Goal: Transaction & Acquisition: Purchase product/service

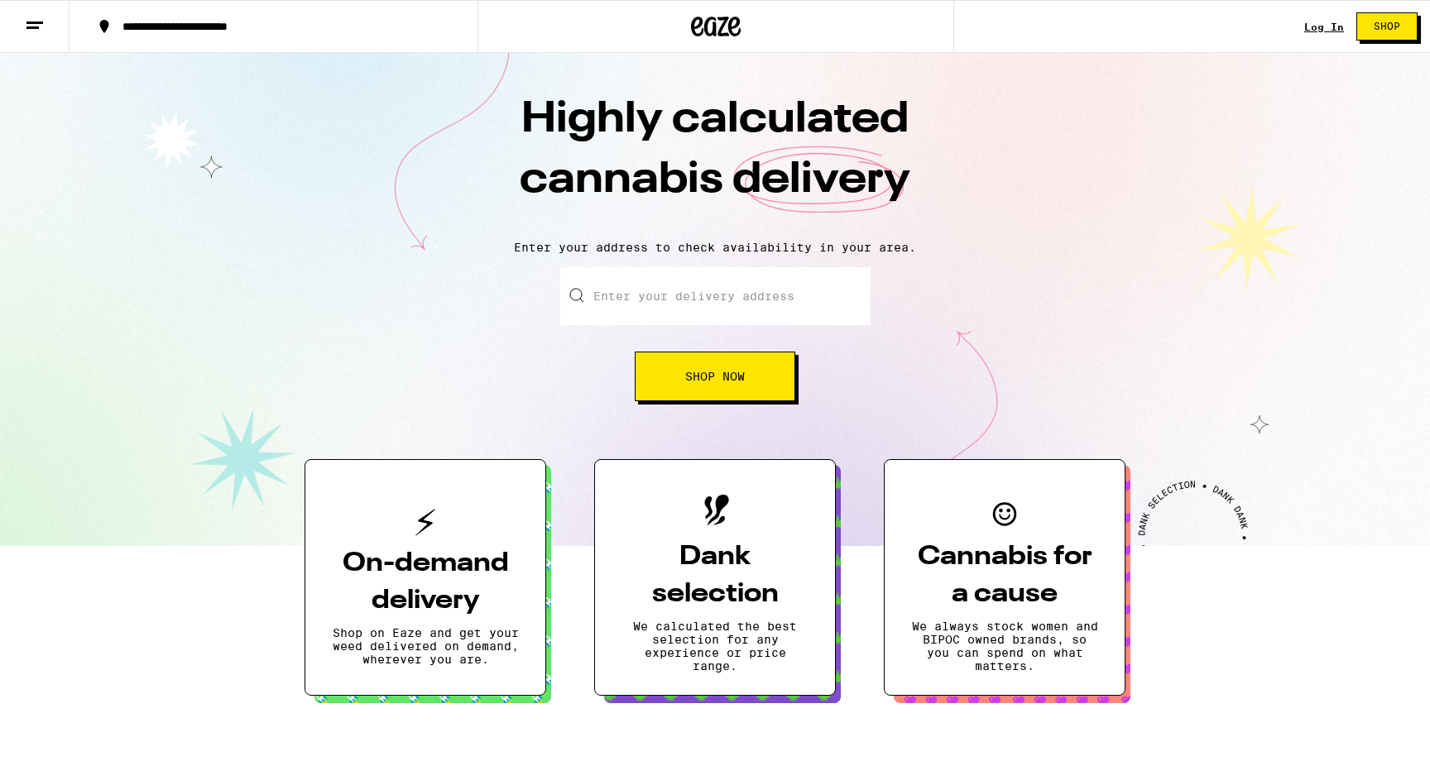
click at [1334, 26] on link "Log In" at bounding box center [1324, 27] width 40 height 11
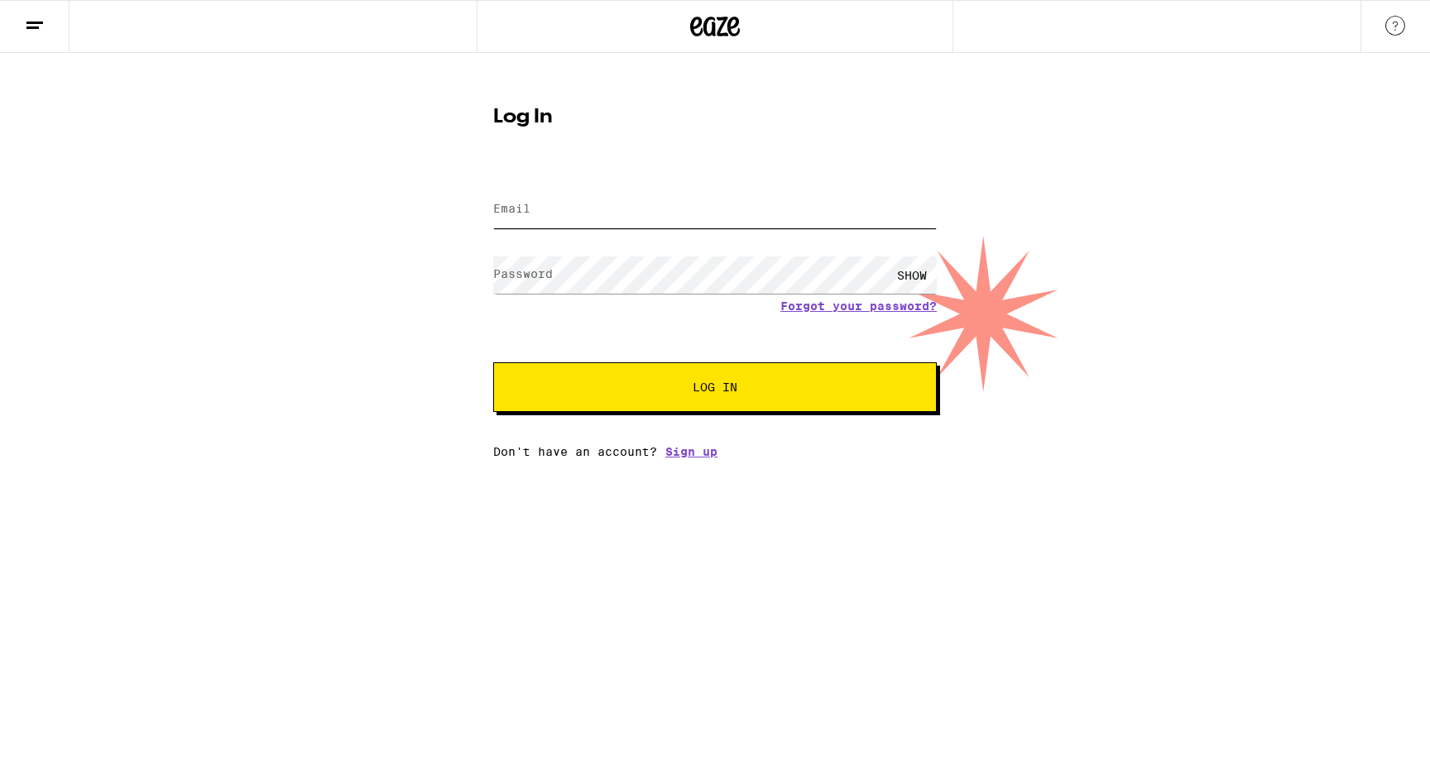
click at [537, 204] on input "Email" at bounding box center [715, 209] width 444 height 37
type input "[PERSON_NAME][EMAIL_ADDRESS][DOMAIN_NAME]"
click at [493, 362] on button "Log In" at bounding box center [715, 387] width 444 height 50
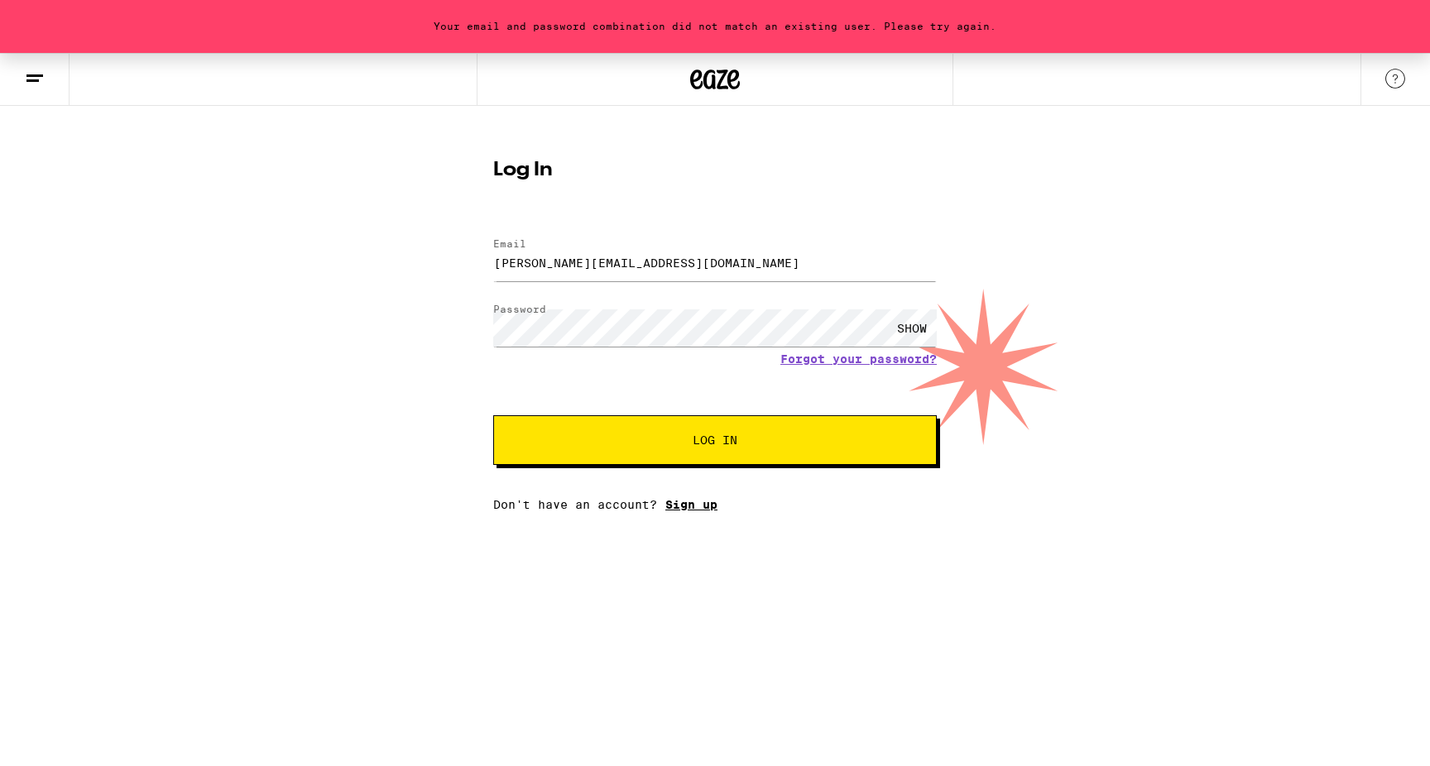
click at [703, 510] on link "Sign up" at bounding box center [691, 504] width 52 height 13
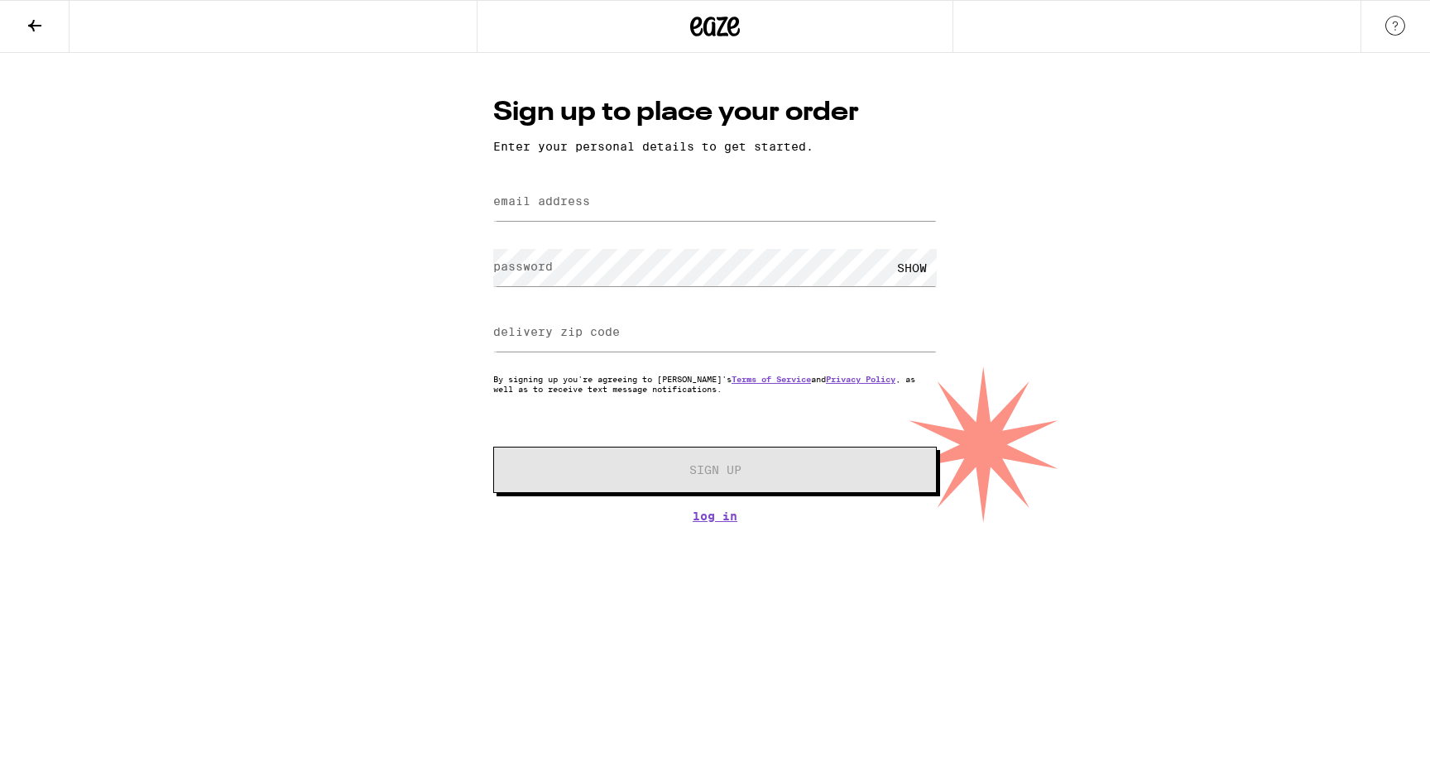
click at [533, 207] on label "email address" at bounding box center [541, 200] width 97 height 13
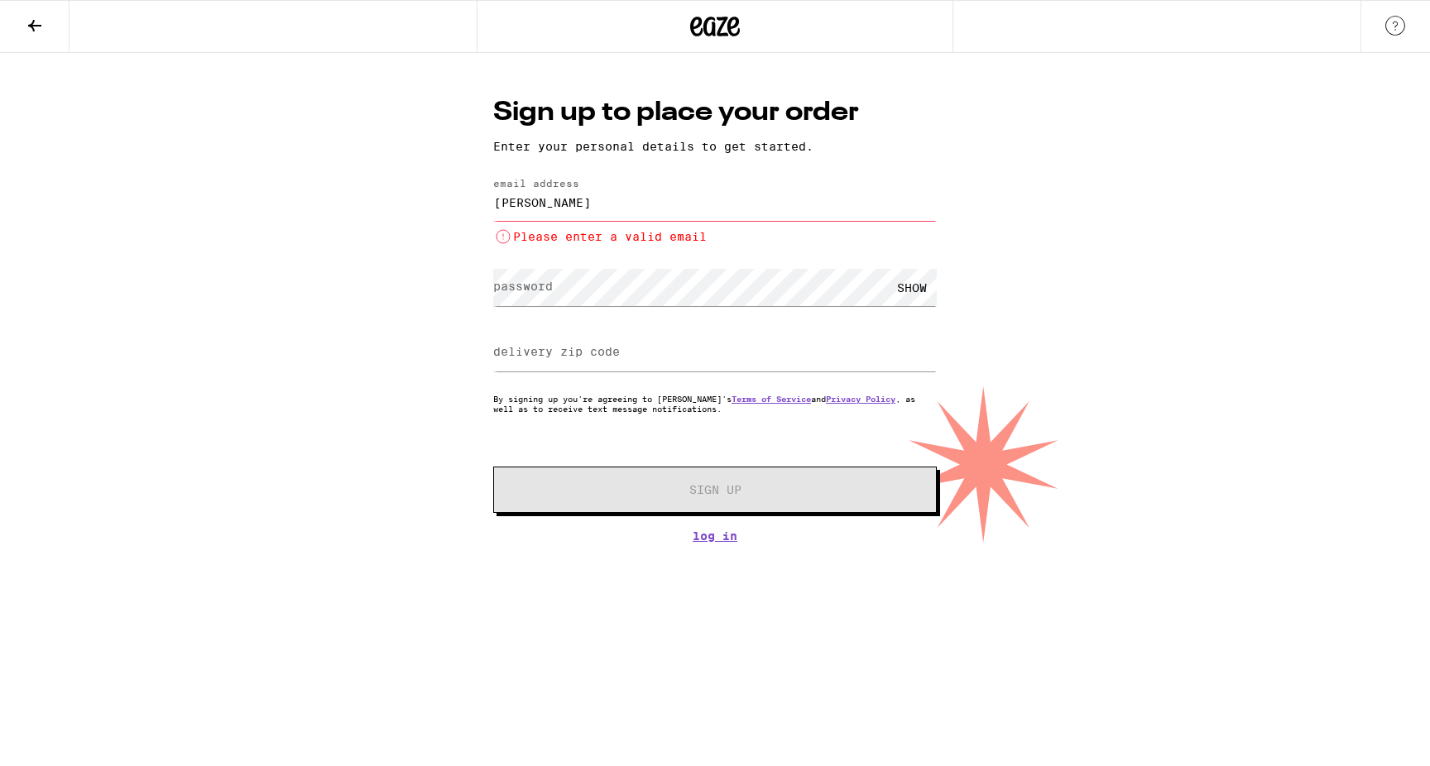
type input "[PERSON_NAME][EMAIL_ADDRESS][DOMAIN_NAME]"
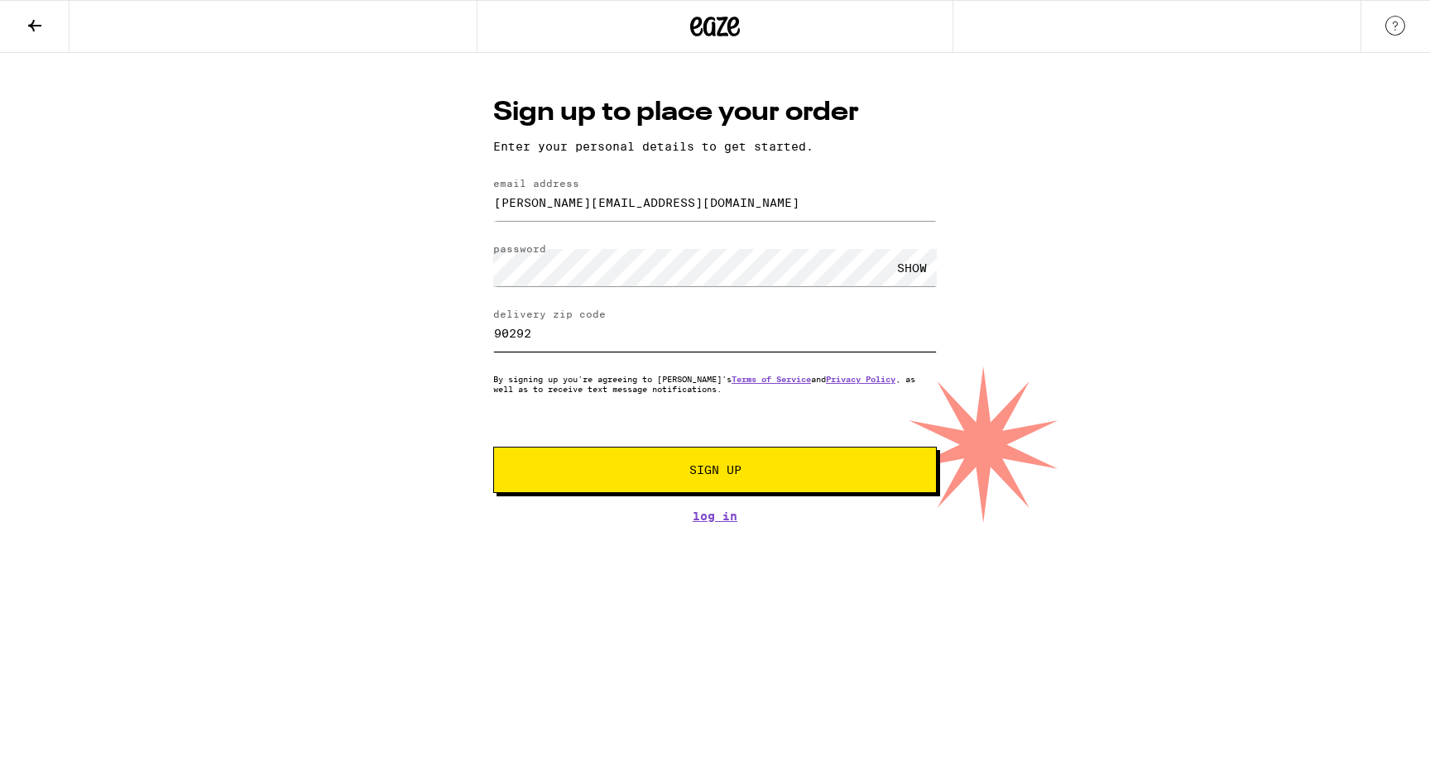
type input "90292"
click at [737, 473] on span "Sign Up" at bounding box center [715, 470] width 52 height 12
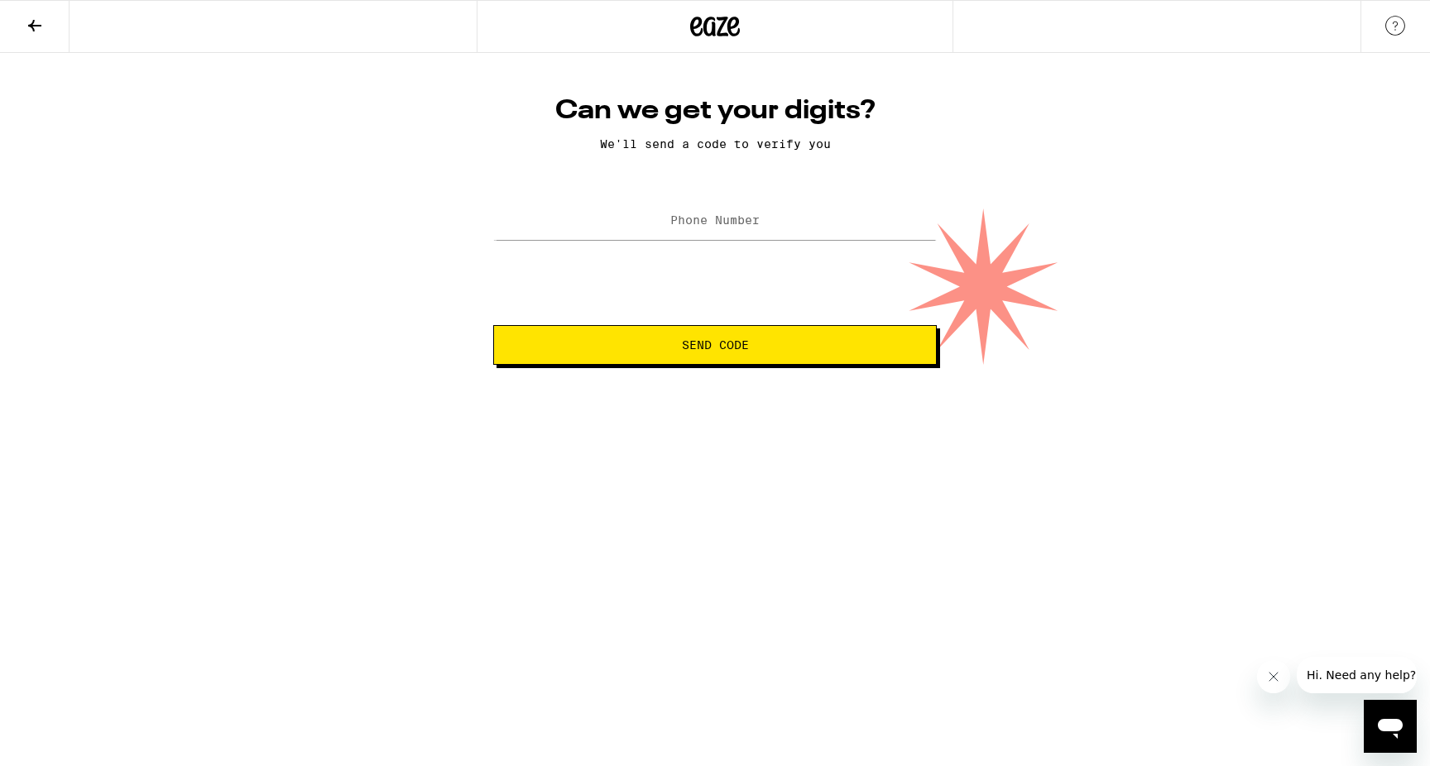
click at [747, 220] on label "Phone Number" at bounding box center [714, 220] width 89 height 13
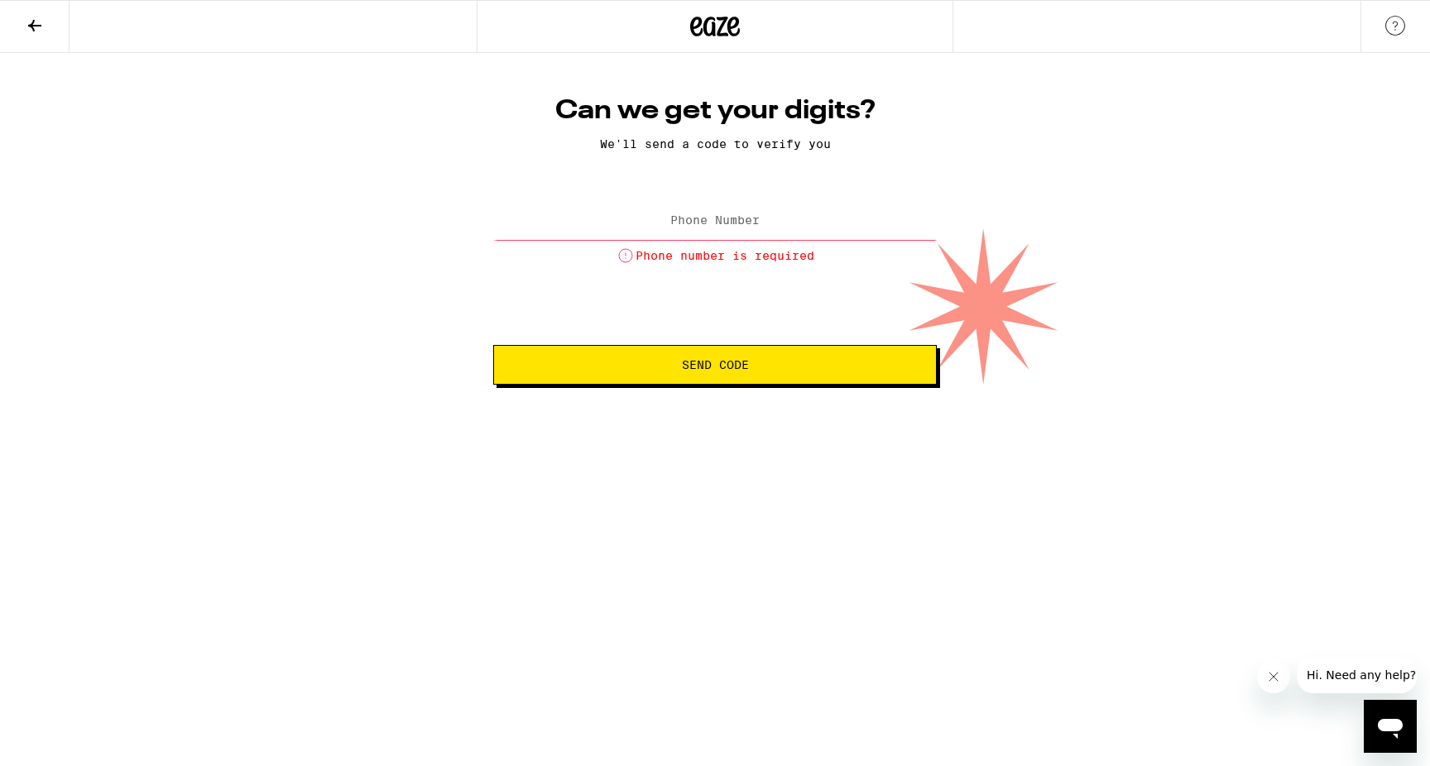
click at [747, 220] on label "Phone Number" at bounding box center [714, 220] width 89 height 13
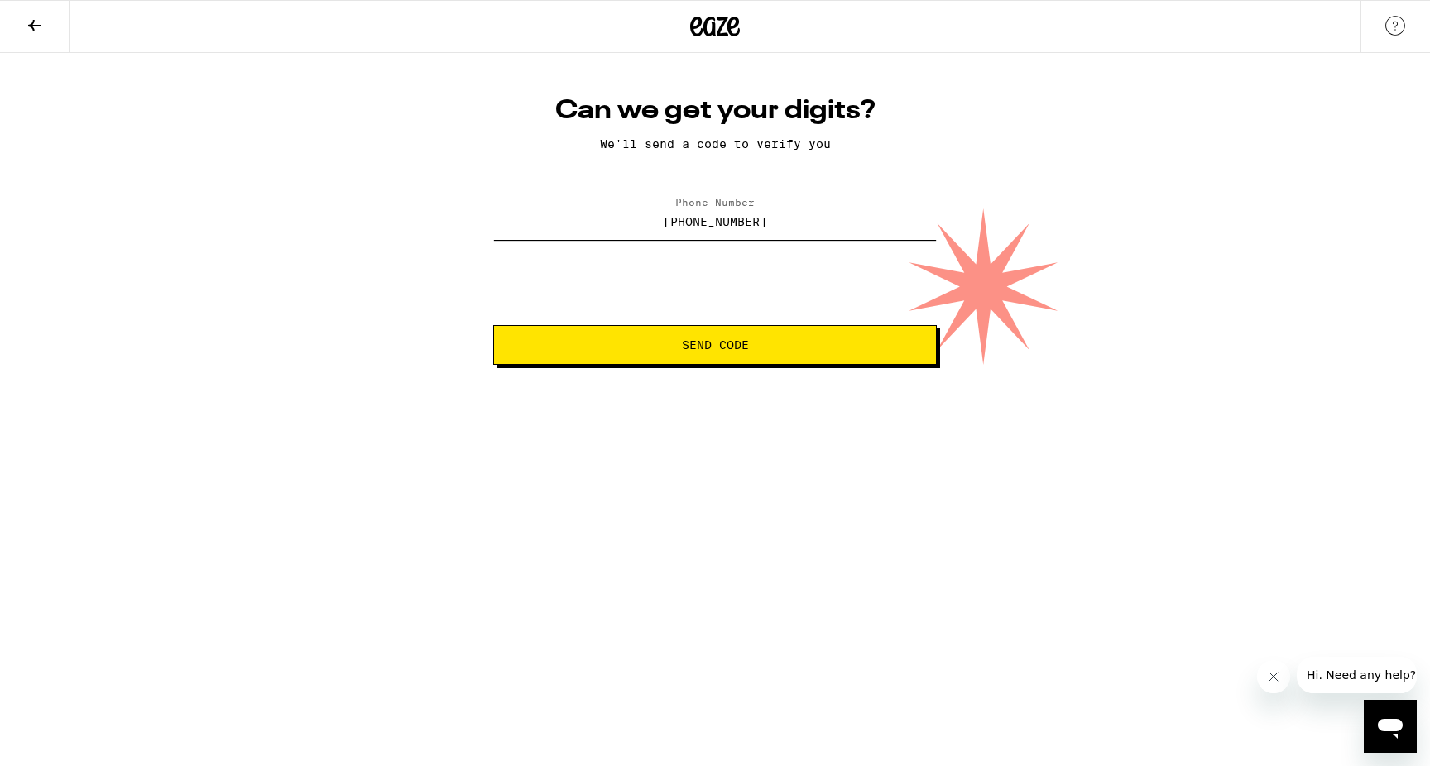
type input "[PHONE_NUMBER]"
click at [733, 338] on button "Send Code" at bounding box center [715, 345] width 444 height 40
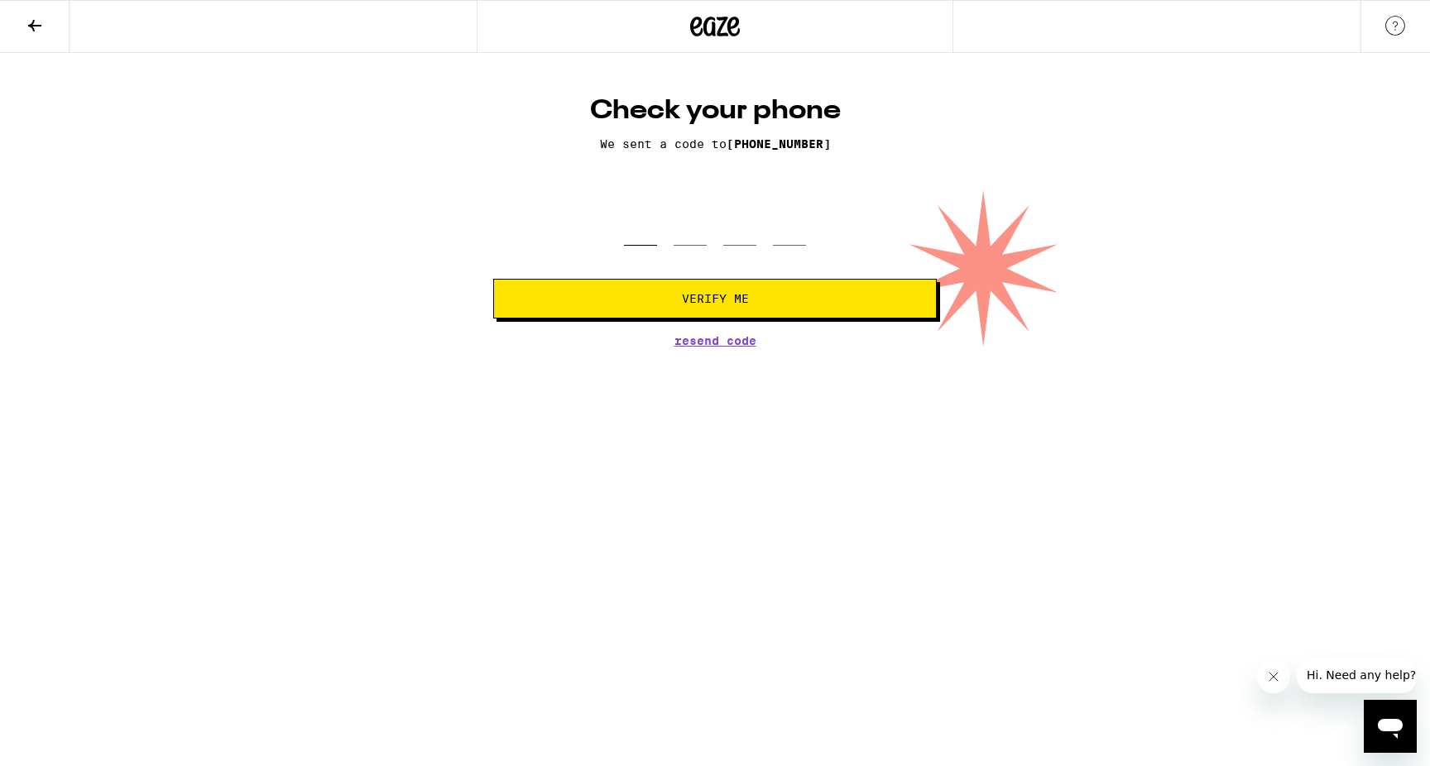
click at [648, 238] on input "tel" at bounding box center [640, 221] width 33 height 49
type input "8"
type input "7"
type input "0"
type input "5"
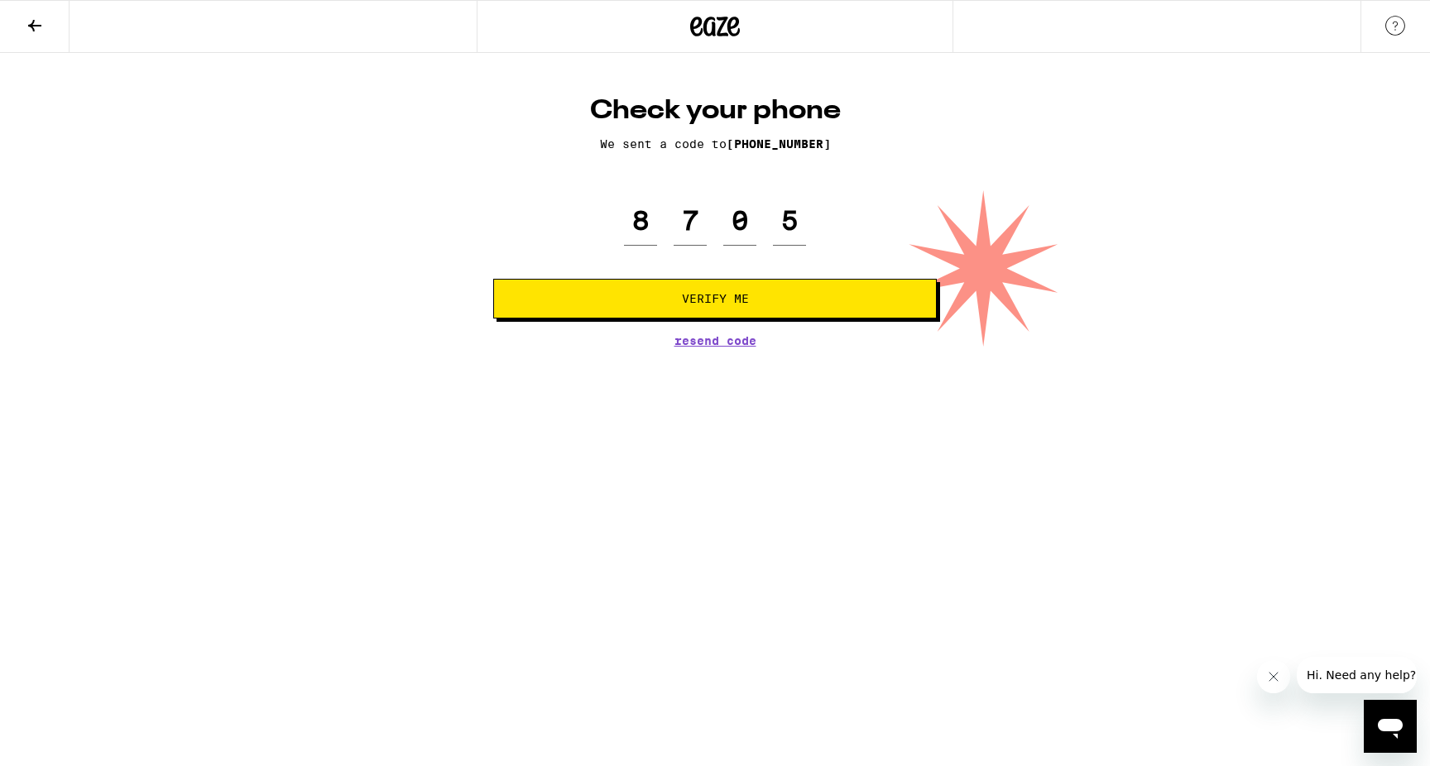
click at [666, 291] on button "Verify Me" at bounding box center [715, 299] width 444 height 40
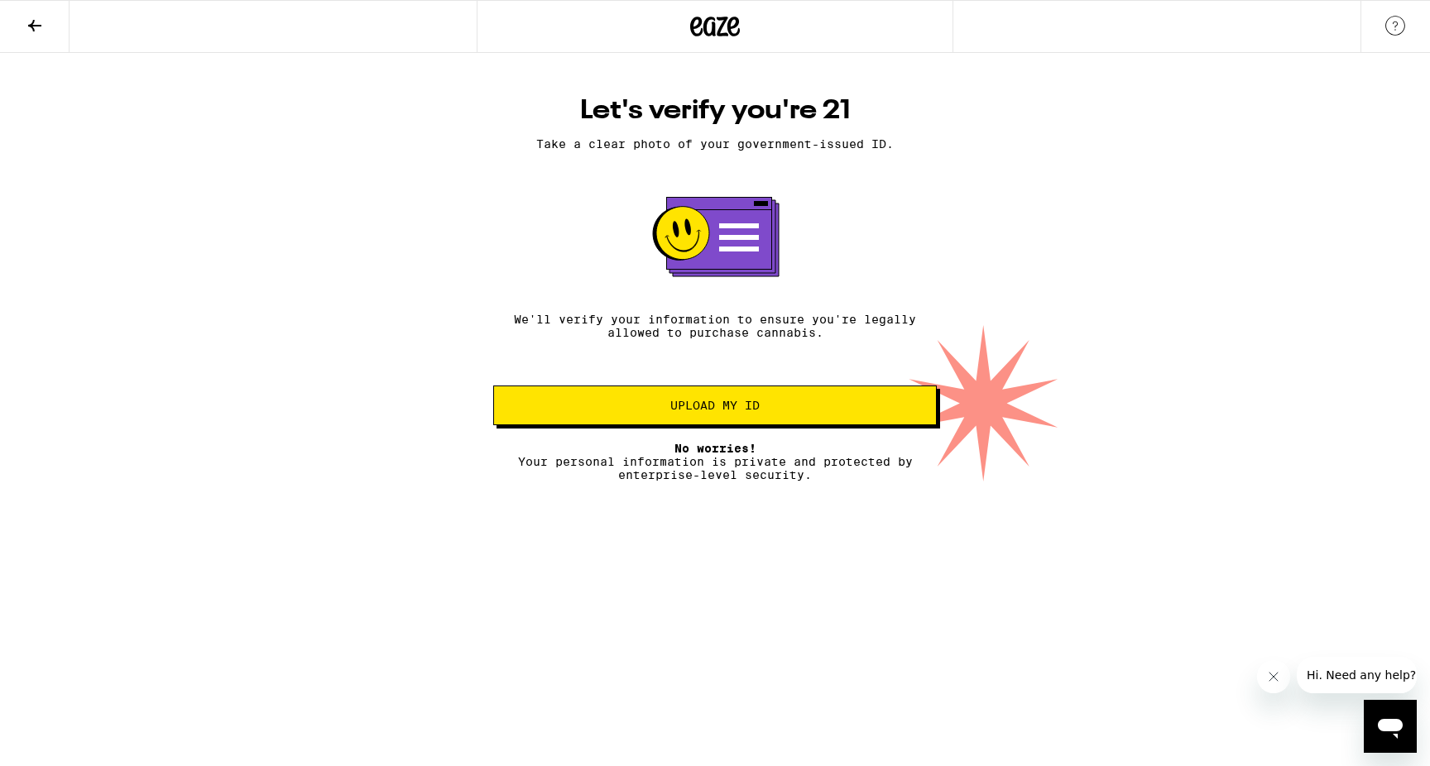
click at [738, 400] on button "Upload my ID" at bounding box center [715, 406] width 444 height 40
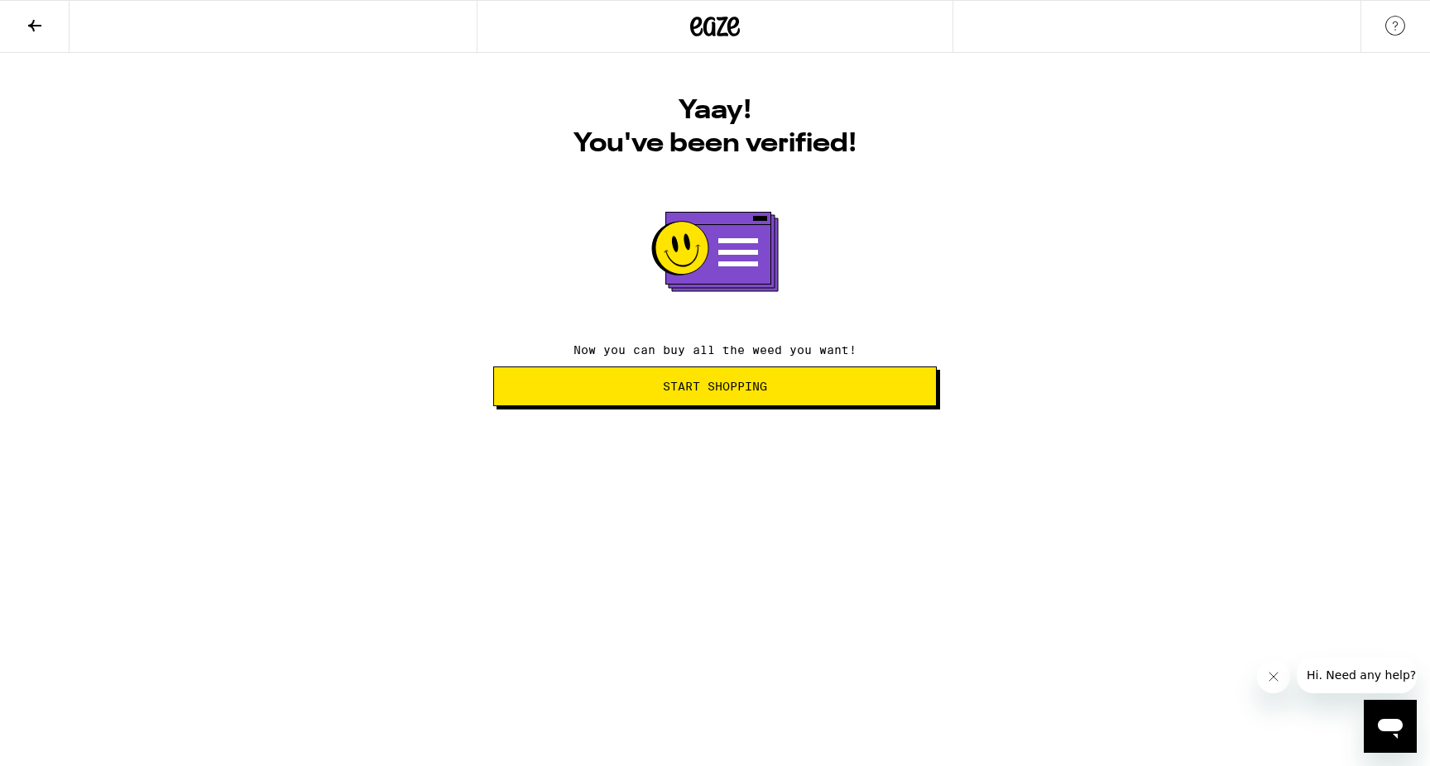
click at [715, 400] on button "Start Shopping" at bounding box center [715, 387] width 444 height 40
